Goal: Information Seeking & Learning: Learn about a topic

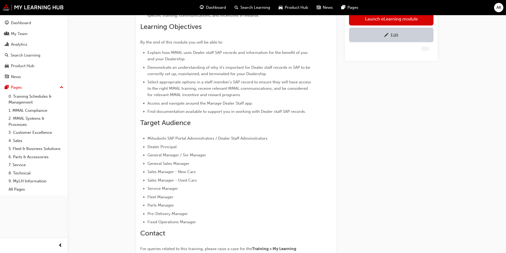
scroll to position [159, 0]
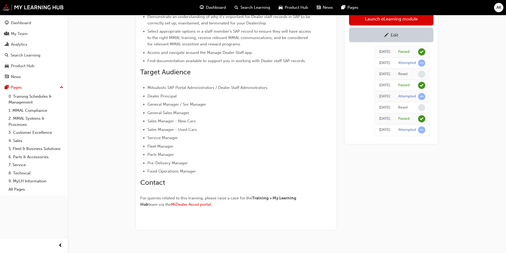
click at [207, 150] on ul "Mitsubishi SAP Portal Administrators / Dealer Staff Administrators Dealer Princ…" at bounding box center [226, 129] width 173 height 90
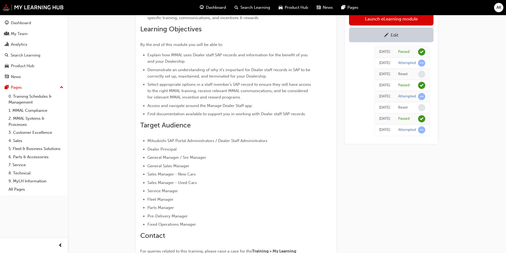
scroll to position [167, 0]
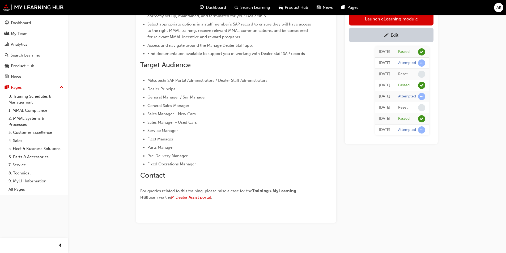
click at [157, 81] on span "Mitsubishi SAP Portal Administrators / Dealer Staff Administrators" at bounding box center [207, 80] width 120 height 5
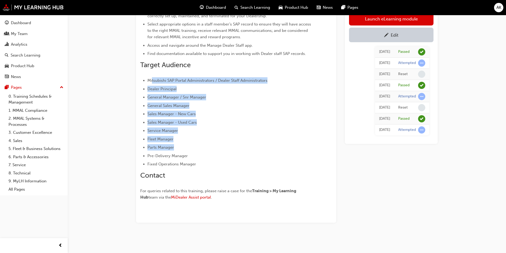
drag, startPoint x: 152, startPoint y: 79, endPoint x: 206, endPoint y: 147, distance: 86.8
click at [204, 145] on ul "Mitsubishi SAP Portal Administrators / Dealer Staff Administrators Dealer Princ…" at bounding box center [226, 122] width 173 height 90
click at [178, 108] on span "General Sales Manager" at bounding box center [168, 105] width 42 height 5
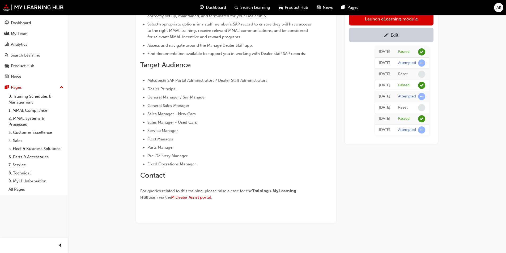
click at [154, 87] on span "Dealer Principal" at bounding box center [161, 89] width 29 height 5
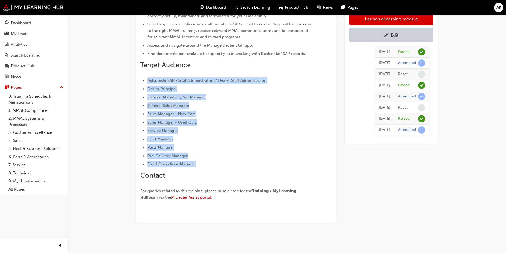
drag, startPoint x: 149, startPoint y: 80, endPoint x: 198, endPoint y: 162, distance: 95.9
click at [198, 162] on ul "Mitsubishi SAP Portal Administrators / Dealer Staff Administrators Dealer Princ…" at bounding box center [226, 122] width 173 height 90
click at [221, 152] on ul "Mitsubishi SAP Portal Administrators / Dealer Staff Administrators Dealer Princ…" at bounding box center [226, 122] width 173 height 90
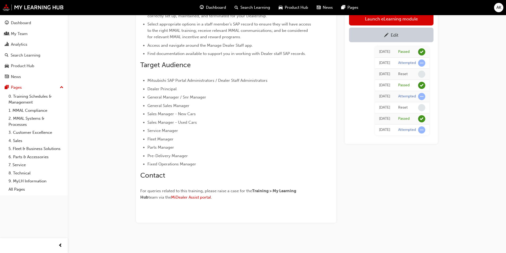
click at [207, 162] on li "Fixed Operations Manager" at bounding box center [229, 164] width 165 height 6
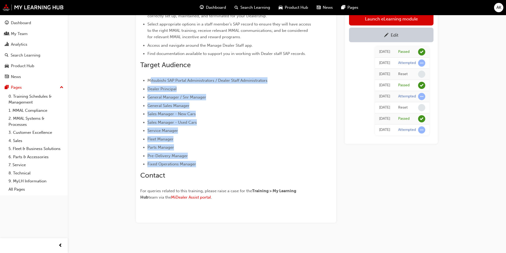
drag, startPoint x: 208, startPoint y: 164, endPoint x: 149, endPoint y: 80, distance: 102.7
click at [149, 80] on ul "Mitsubishi SAP Portal Administrators / Dealer Staff Administrators Dealer Princ…" at bounding box center [226, 122] width 173 height 90
click at [197, 122] on span "Sales Manager - Used Cars" at bounding box center [172, 122] width 50 height 5
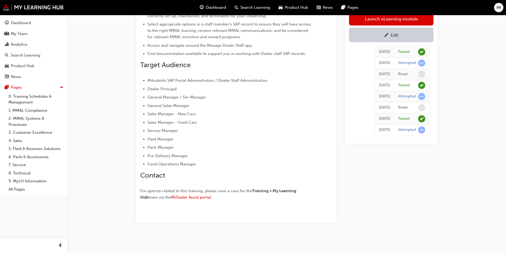
click at [225, 135] on ul "Mitsubishi SAP Portal Administrators / Dealer Staff Administrators Dealer Princ…" at bounding box center [226, 122] width 173 height 90
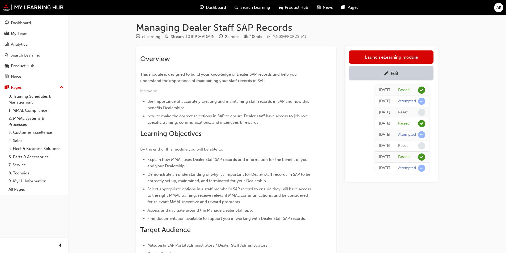
scroll to position [0, 0]
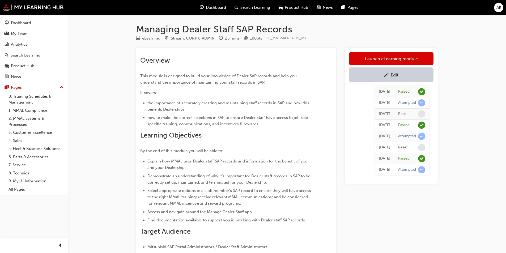
click at [478, 103] on div "Managing Dealer Staff SAP Records eLearning Stream: CORP & ADMIN 25 mins 100 pt…" at bounding box center [253, 210] width 506 height 420
click at [482, 86] on div "Managing Dealer Staff SAP Records eLearning Stream: CORP & ADMIN 25 mins 100 pt…" at bounding box center [253, 210] width 506 height 420
click at [339, 34] on h1 "Managing Dealer Staff SAP Records" at bounding box center [287, 29] width 302 height 12
click at [114, 83] on div "Managing Dealer Staff SAP Records eLearning Stream: CORP & ADMIN 25 mins 100 pt…" at bounding box center [253, 210] width 506 height 420
click at [242, 40] on div "eLearning Stream: CORP & ADMIN 25 mins 100 pts SP_MNGSAPRCRDS_M1" at bounding box center [287, 39] width 302 height 9
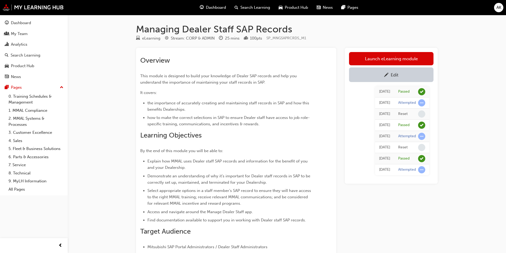
click at [308, 29] on h1 "Managing Dealer Staff SAP Records" at bounding box center [287, 29] width 302 height 12
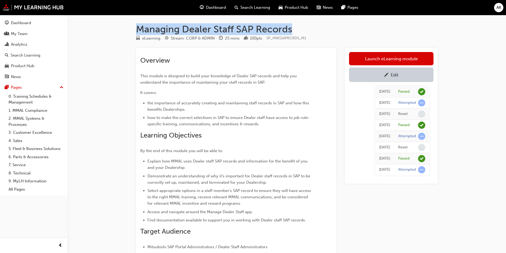
drag, startPoint x: 320, startPoint y: 29, endPoint x: 122, endPoint y: 33, distance: 197.9
click at [122, 33] on div "Managing Dealer Staff SAP Records eLearning Stream: CORP & ADMIN 25 mins 100 pt…" at bounding box center [253, 210] width 506 height 420
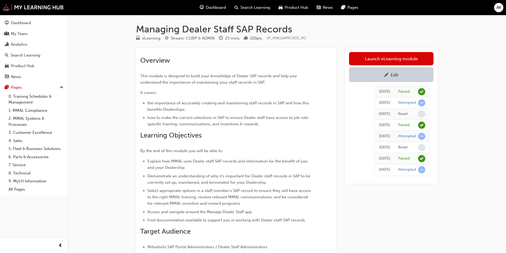
click at [116, 38] on div "Managing Dealer Staff SAP Records eLearning Stream: CORP & ADMIN 25 mins 100 pt…" at bounding box center [253, 210] width 506 height 420
click at [14, 54] on div "Search Learning" at bounding box center [26, 55] width 30 height 6
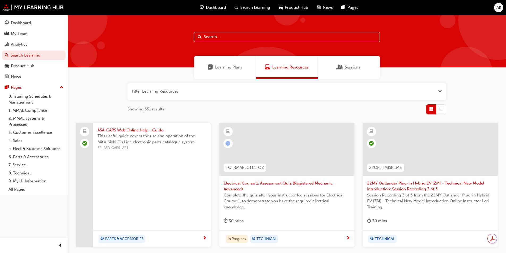
click at [107, 92] on div "Filter Learning Resources Showing 351 results ASA-CAPS Web Online Help - Guide …" at bounding box center [287, 244] width 438 height 330
click at [39, 57] on link "Search Learning" at bounding box center [33, 55] width 63 height 10
click at [228, 34] on input "text" at bounding box center [287, 37] width 186 height 10
click at [23, 166] on link "7. Service" at bounding box center [35, 165] width 59 height 8
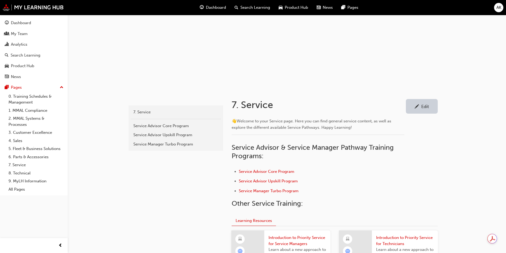
scroll to position [80, 0]
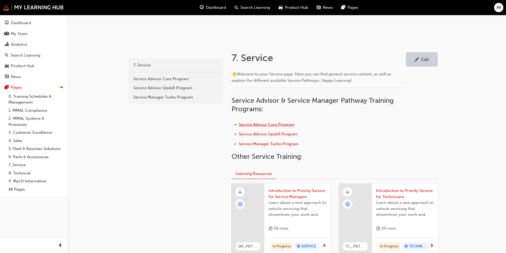
click at [277, 125] on span "Service Advisor Core Program" at bounding box center [267, 124] width 56 height 5
